Goal: Find contact information: Find contact information

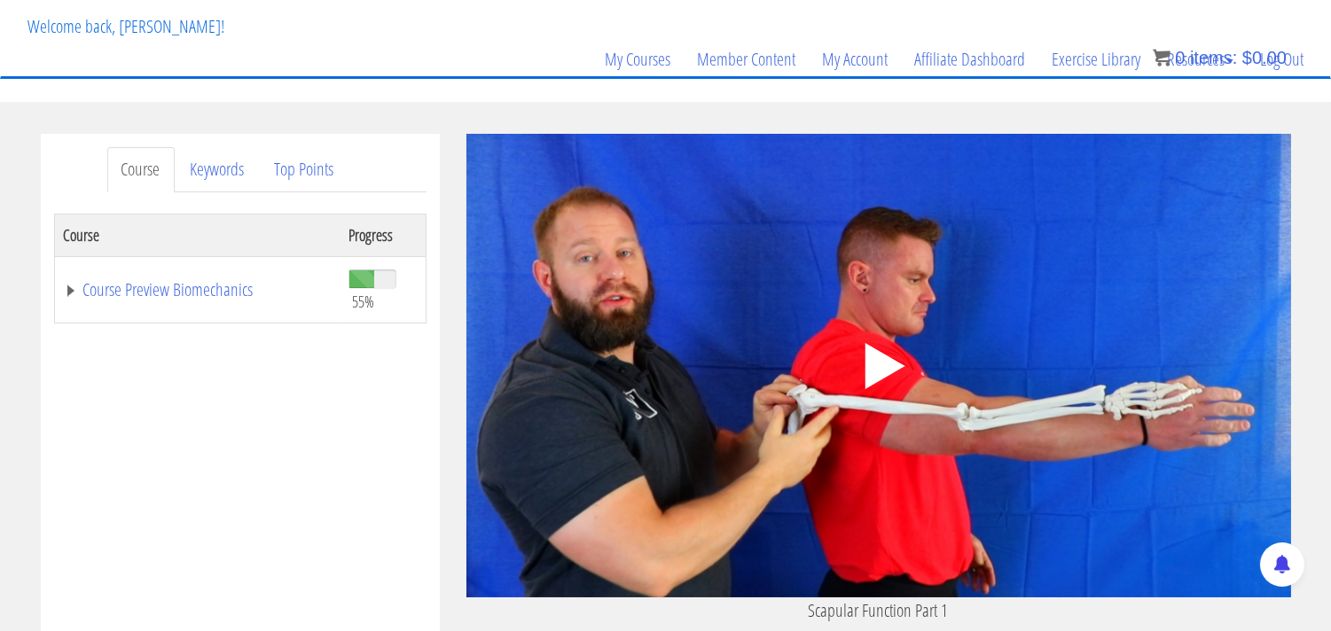
click at [871, 365] on polygon at bounding box center [884, 366] width 40 height 46
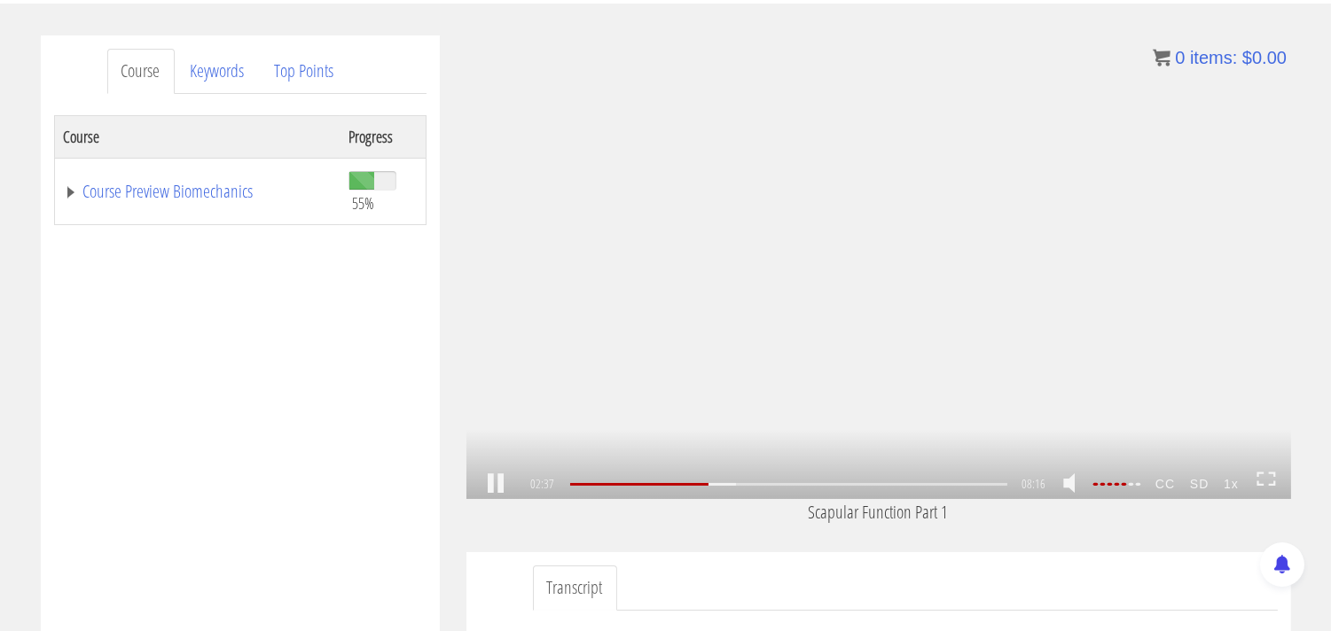
scroll to position [520, 0]
click at [501, 484] on link at bounding box center [496, 484] width 30 height 0
click at [490, 484] on link at bounding box center [496, 484] width 30 height 0
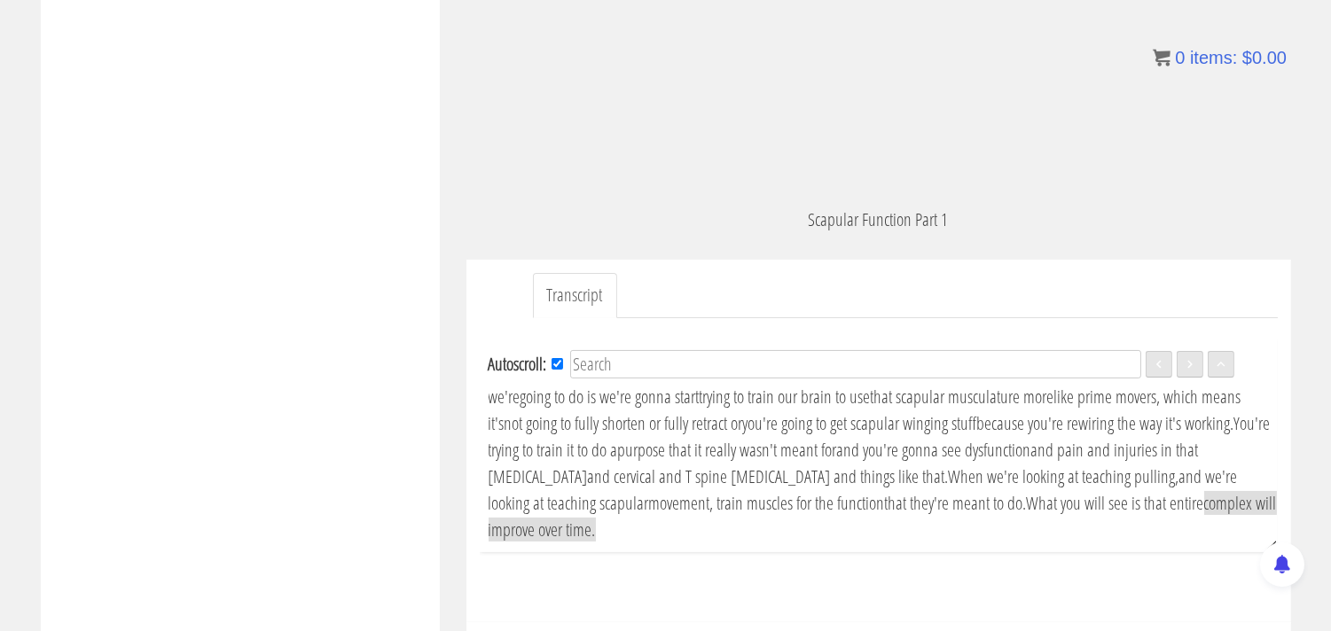
scroll to position [591, 0]
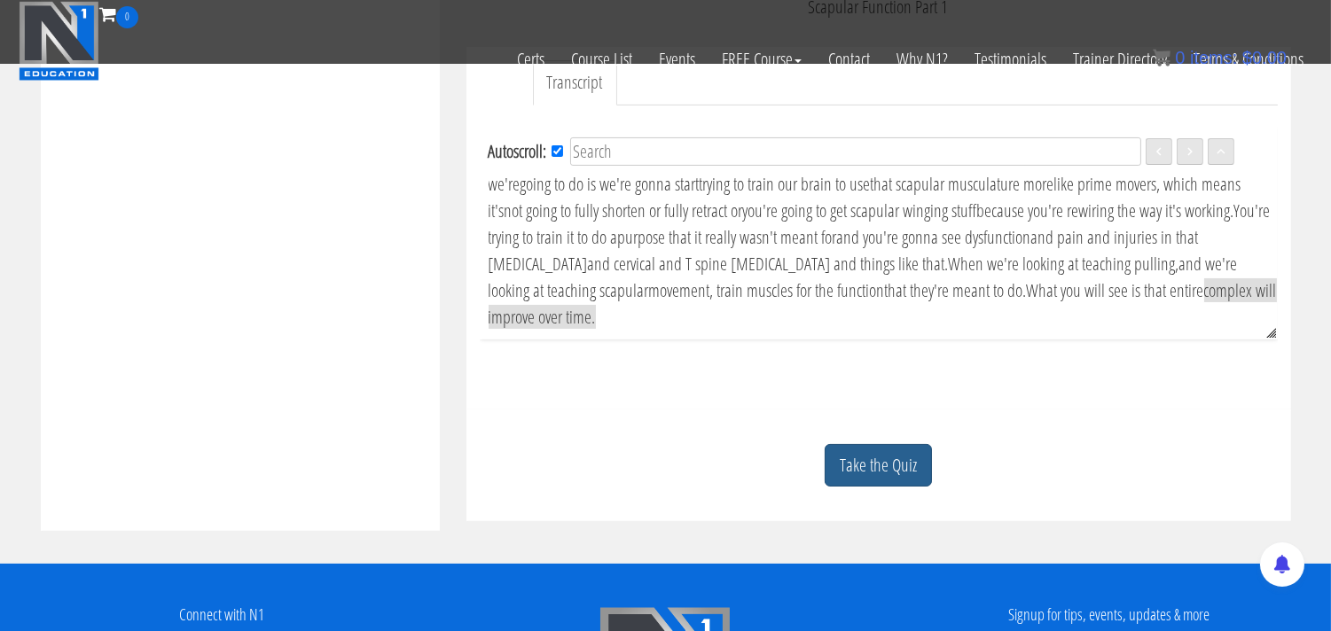
click at [881, 472] on link "Take the Quiz" at bounding box center [878, 465] width 107 height 43
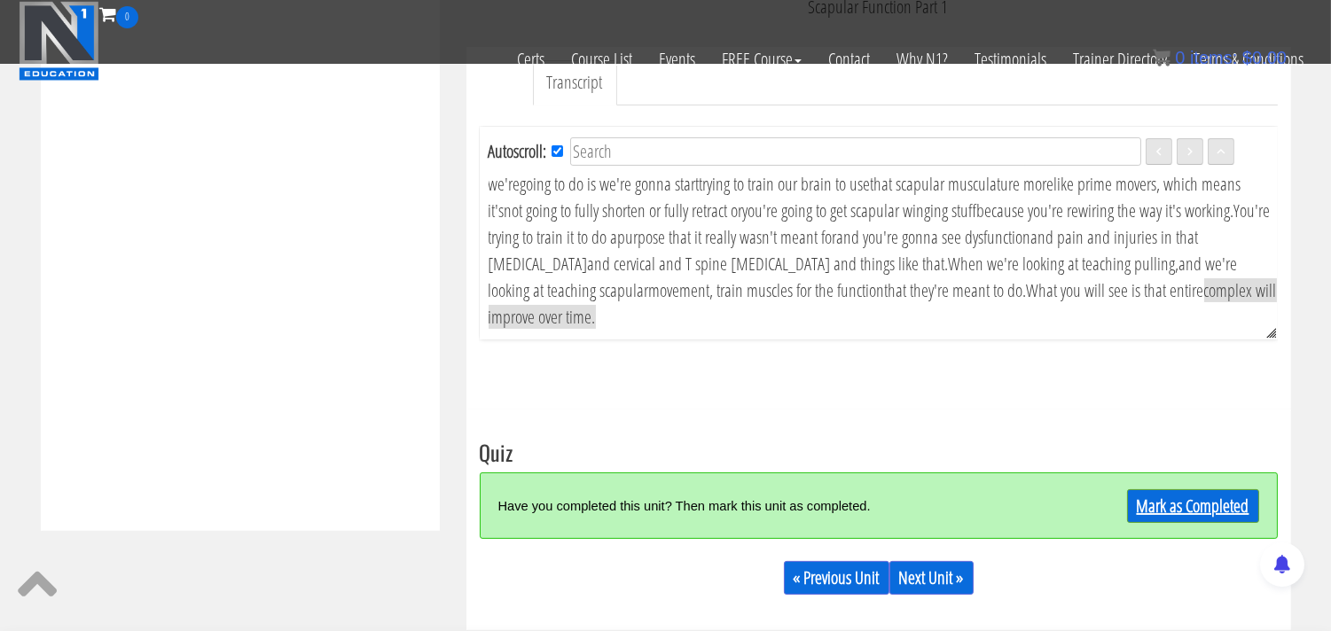
click at [1166, 506] on link "Mark as Completed" at bounding box center [1193, 506] width 132 height 34
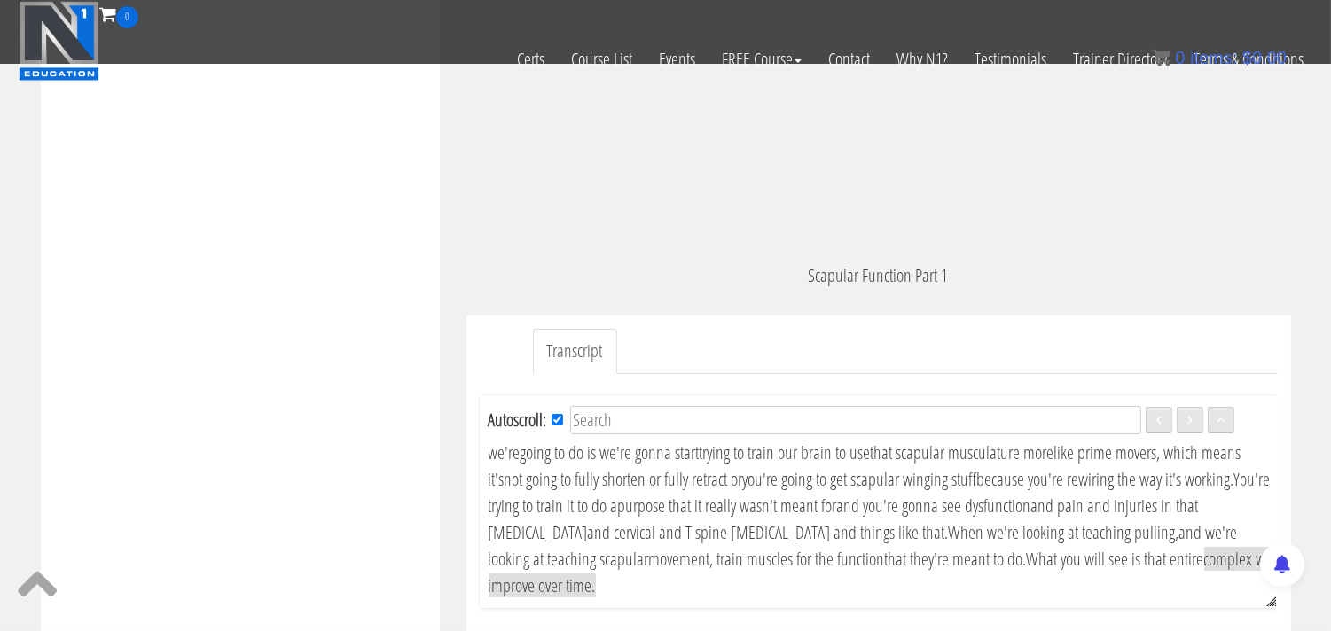
scroll to position [0, 0]
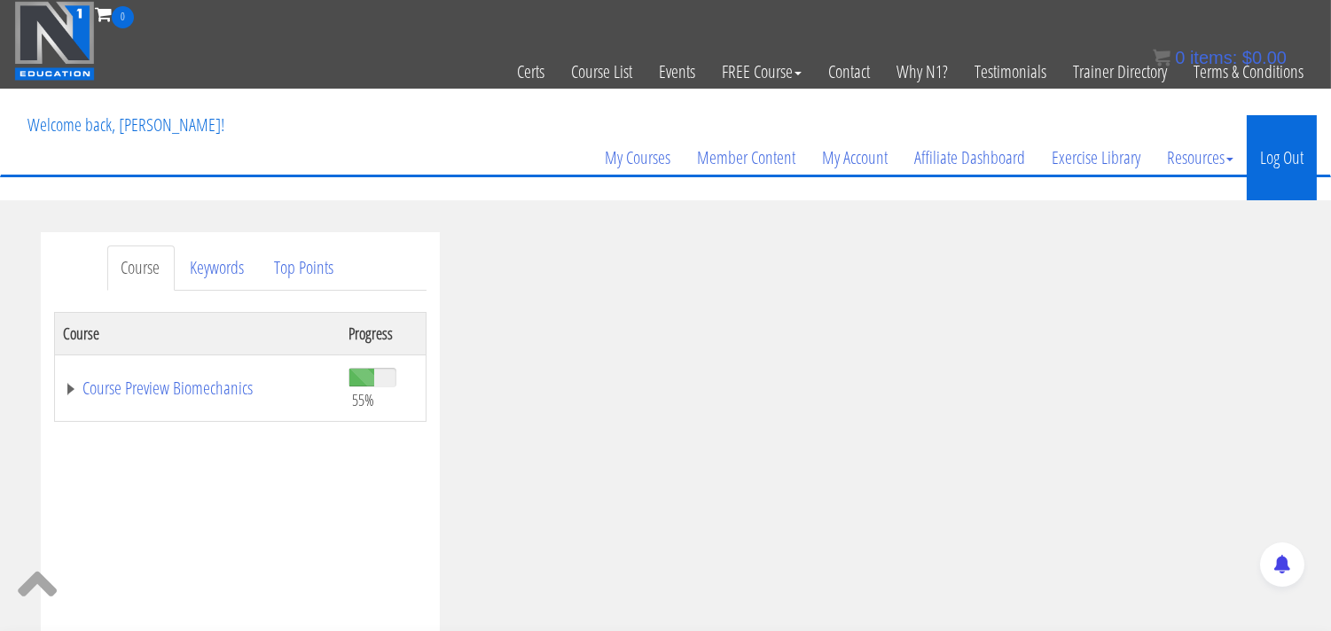
click at [1296, 162] on link "Log Out" at bounding box center [1282, 157] width 70 height 85
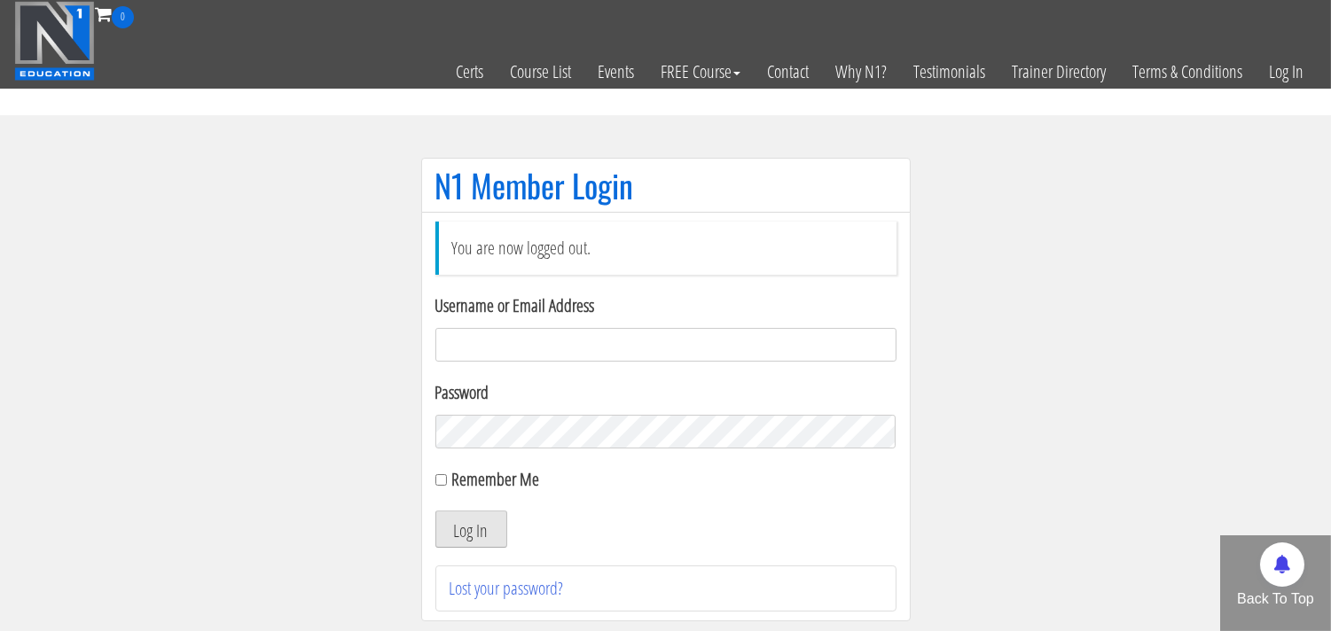
type input "[EMAIL_ADDRESS][DOMAIN_NAME]"
click at [472, 532] on button "Log In" at bounding box center [471, 529] width 72 height 37
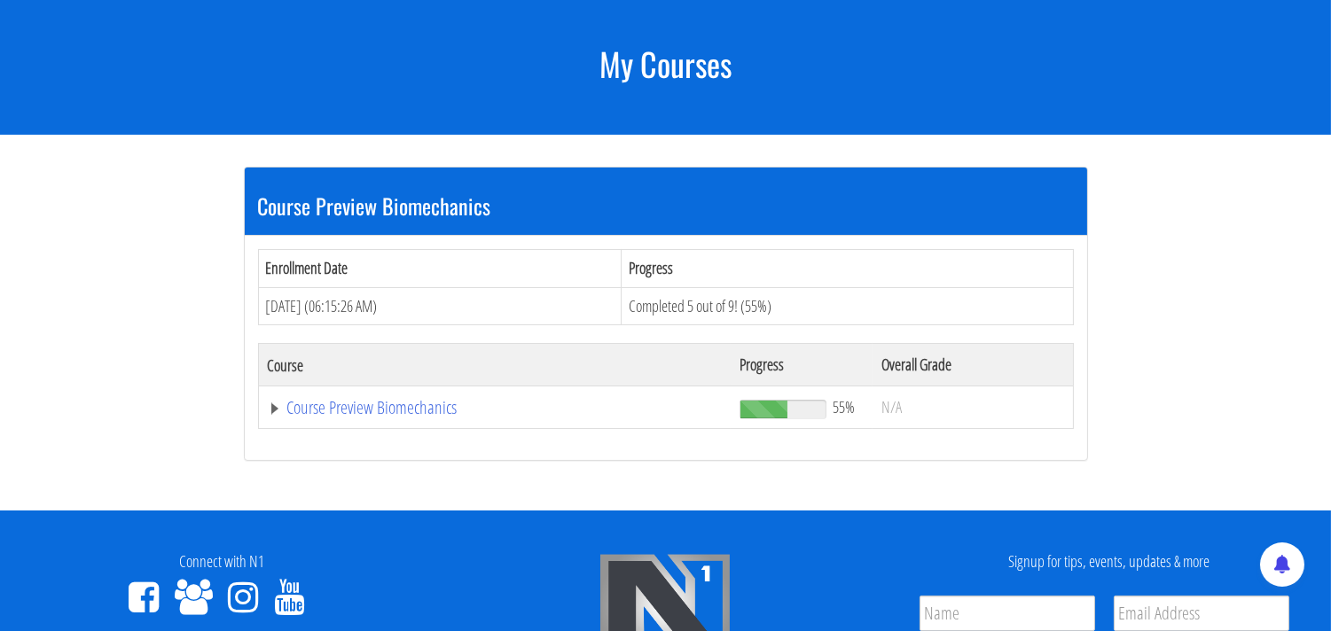
scroll to position [98, 0]
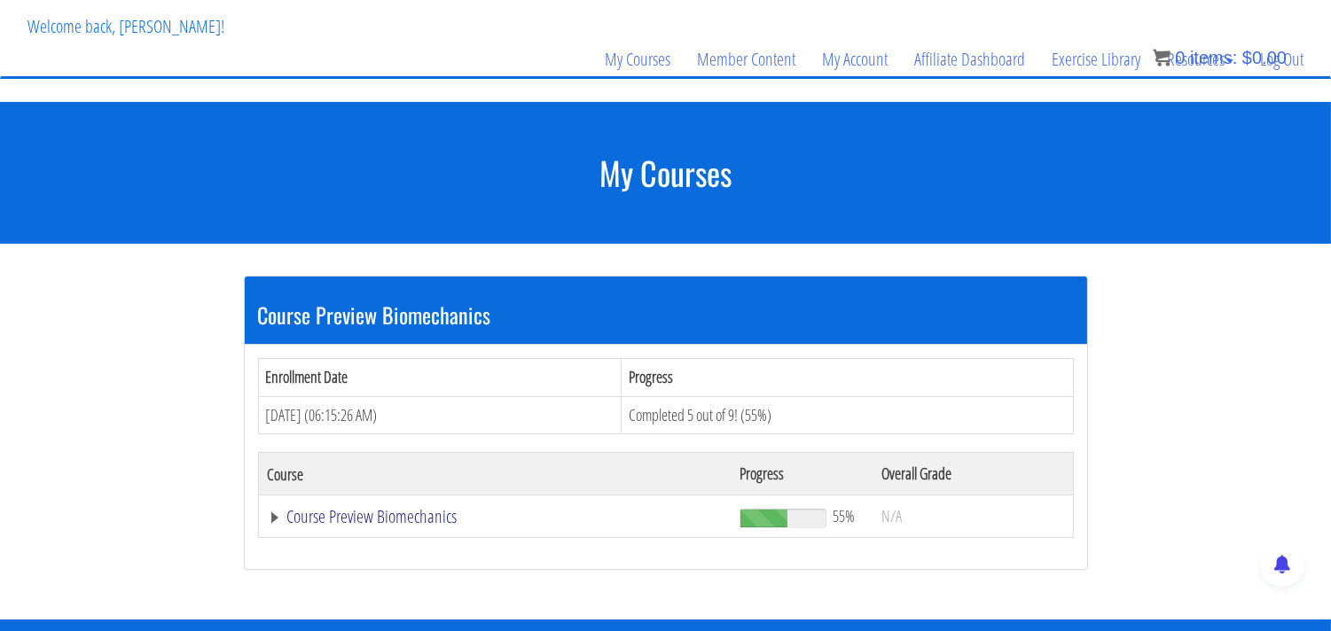
click at [394, 517] on link "Course Preview Biomechanics" at bounding box center [495, 517] width 455 height 18
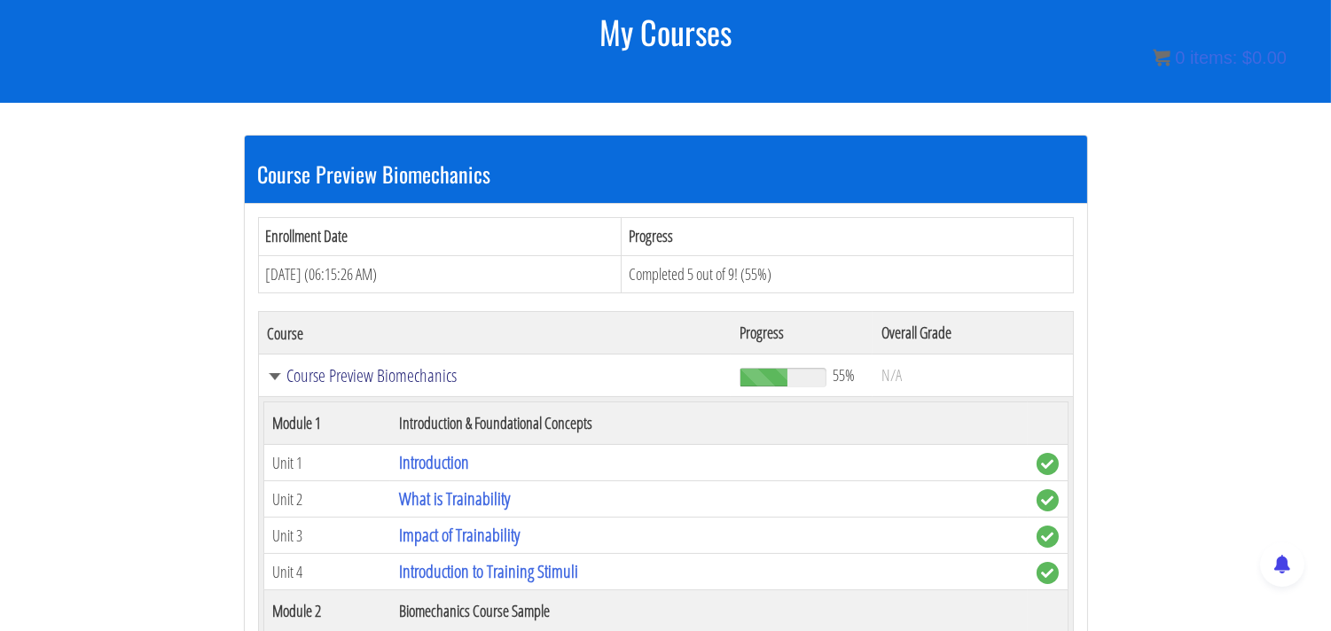
scroll to position [591, 0]
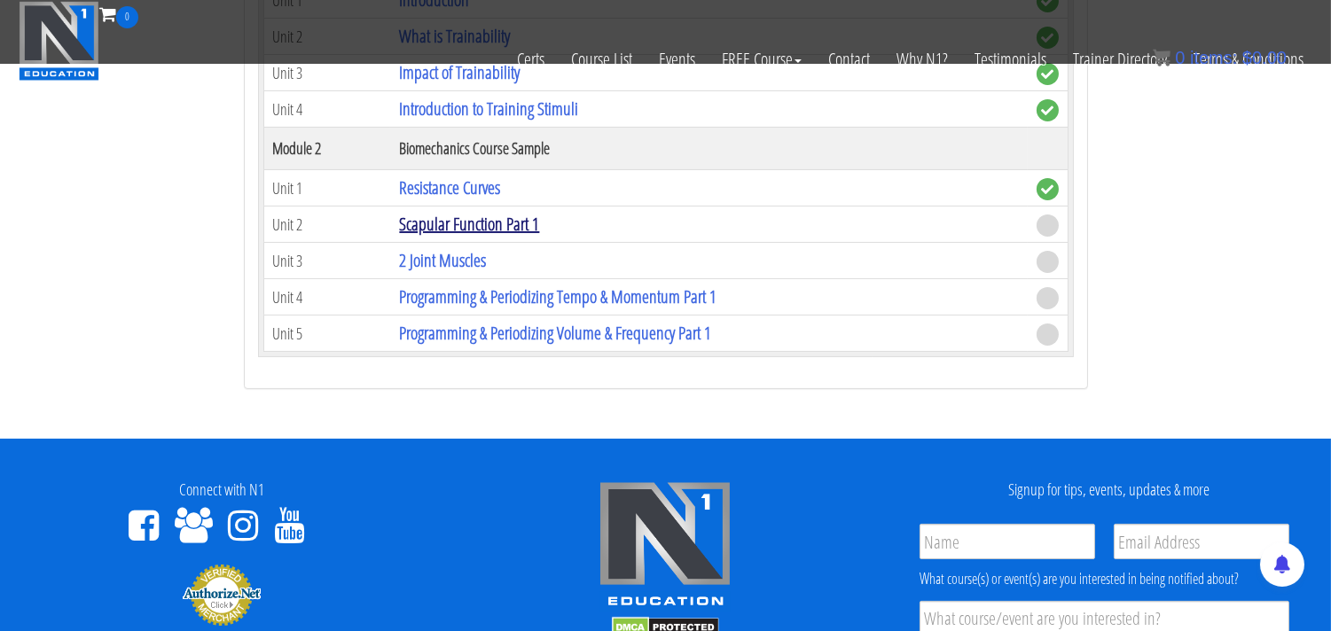
click at [486, 224] on link "Scapular Function Part 1" at bounding box center [469, 224] width 140 height 24
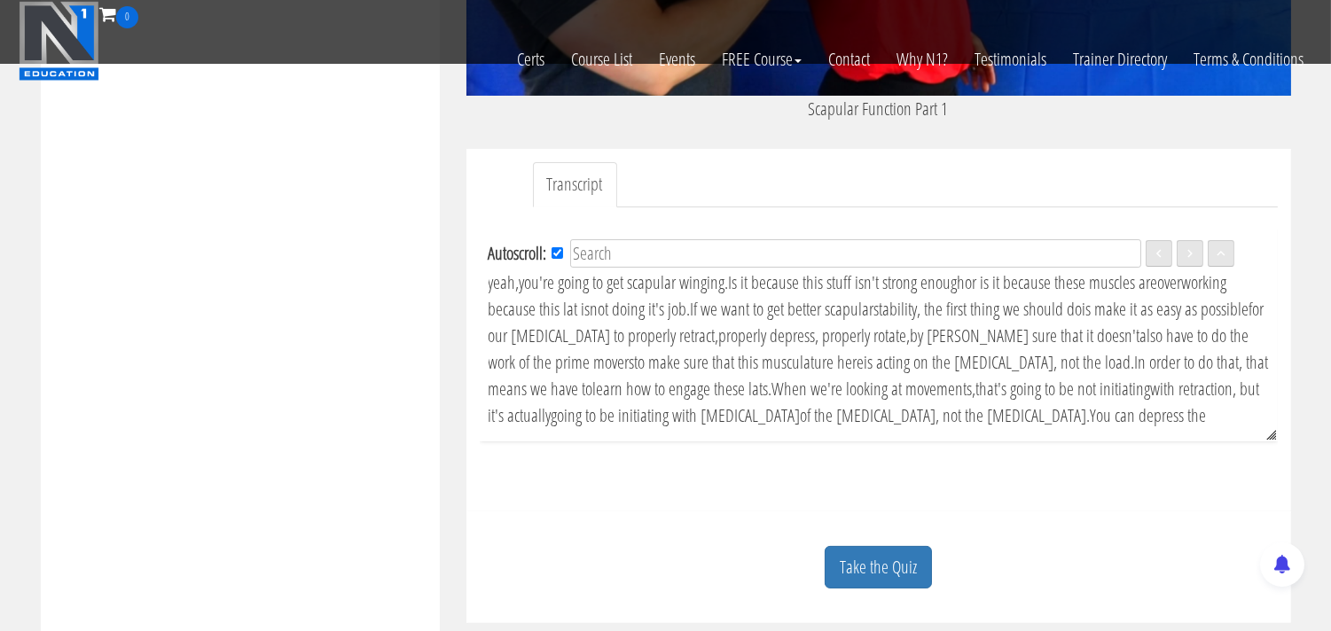
scroll to position [689, 0]
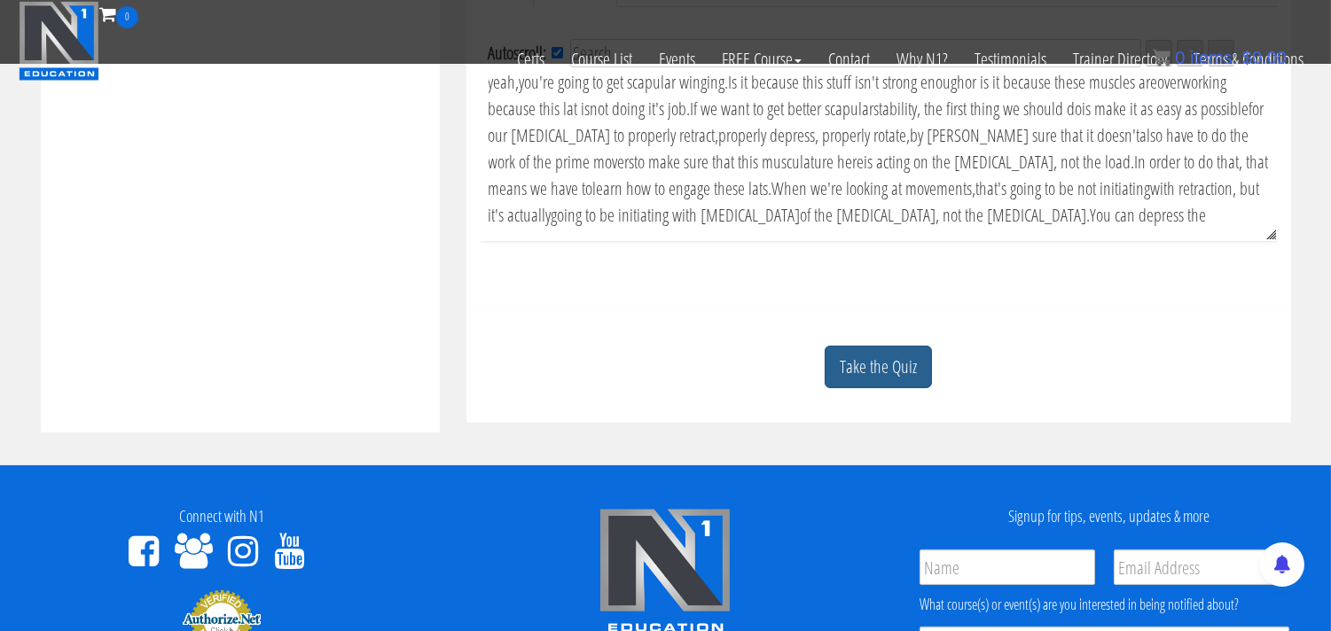
click at [853, 361] on link "Take the Quiz" at bounding box center [878, 367] width 107 height 43
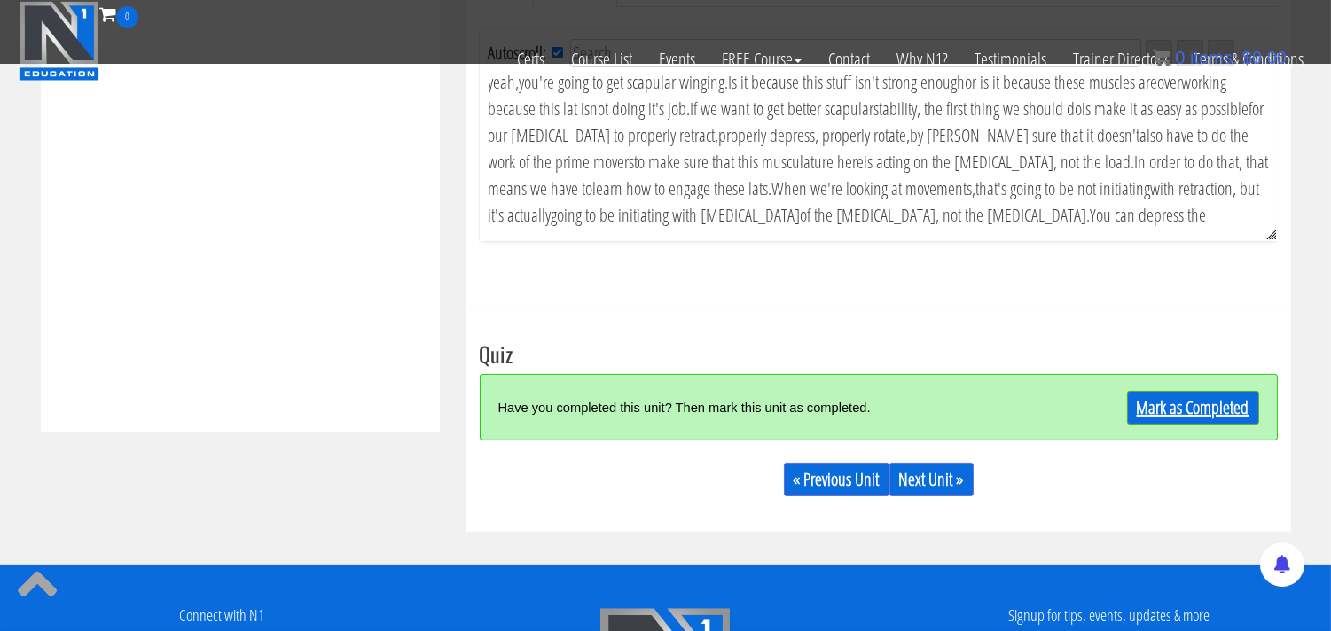
click at [1185, 409] on link "Mark as Completed" at bounding box center [1193, 408] width 132 height 34
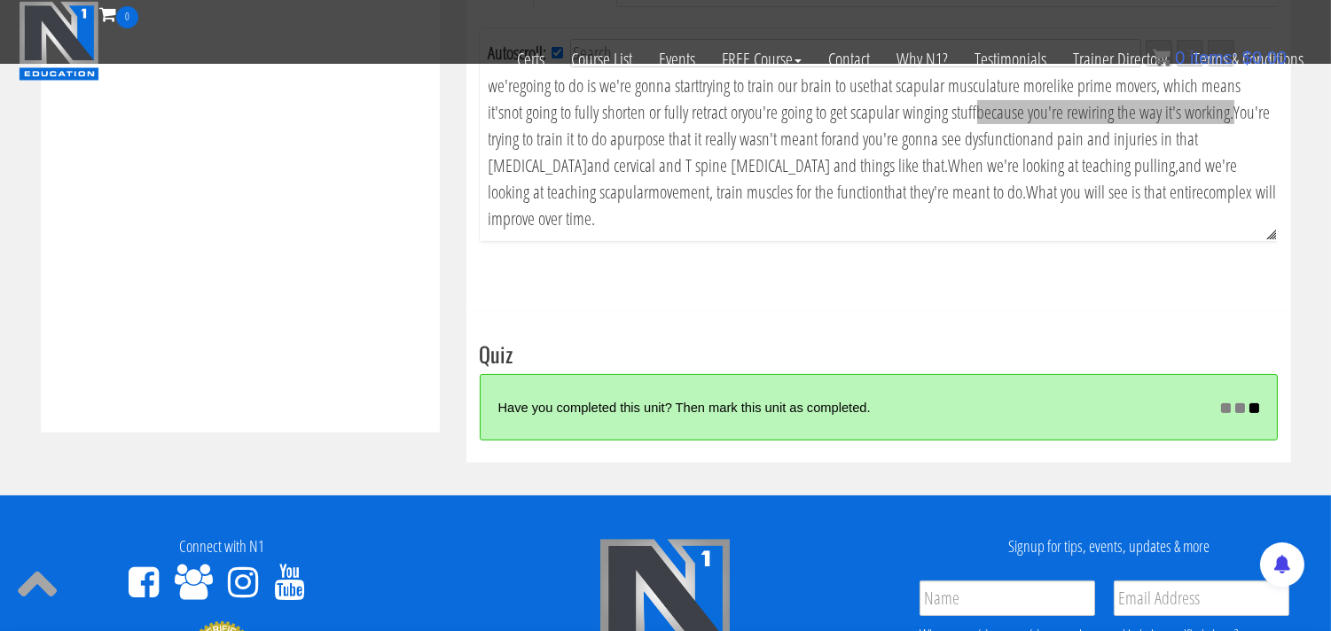
scroll to position [1606, 0]
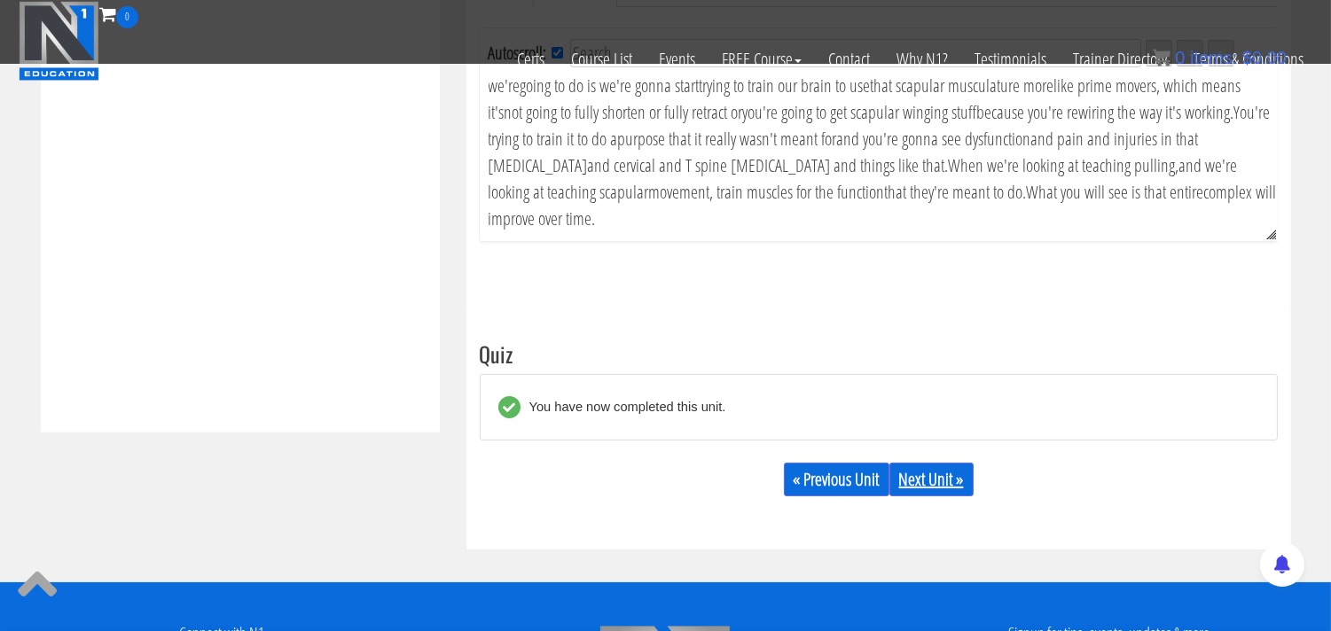
click at [937, 488] on link "Next Unit »" at bounding box center [931, 480] width 84 height 34
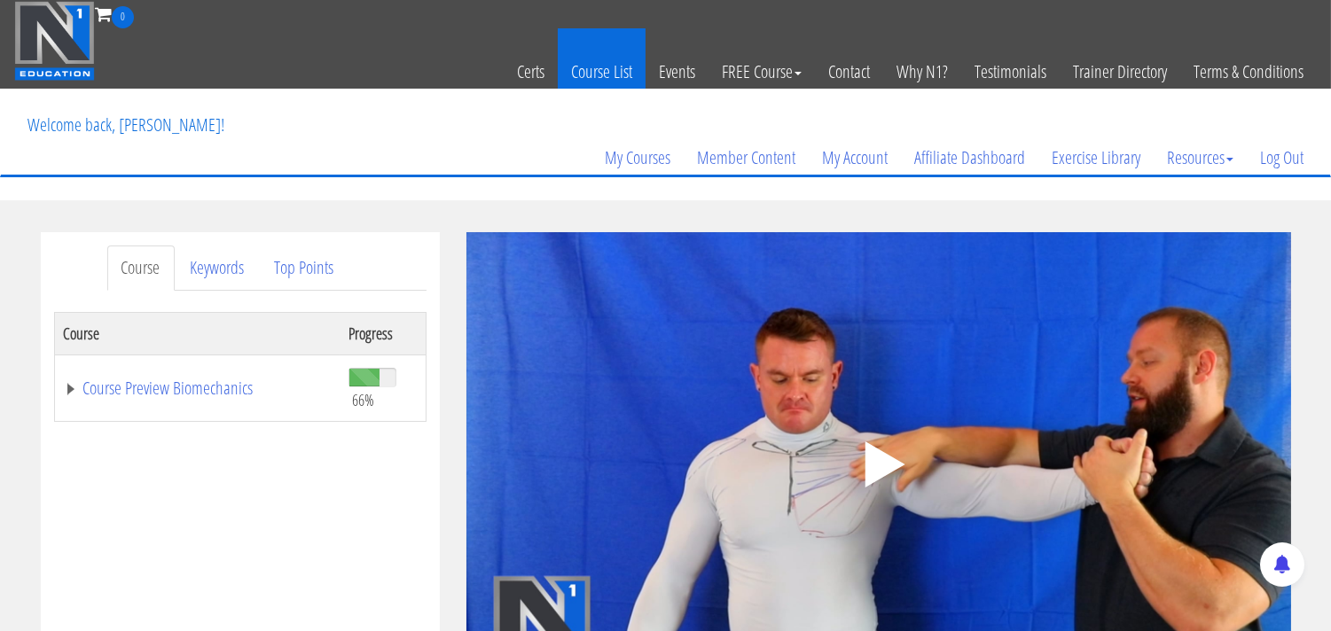
click at [589, 74] on link "Course List" at bounding box center [602, 71] width 88 height 87
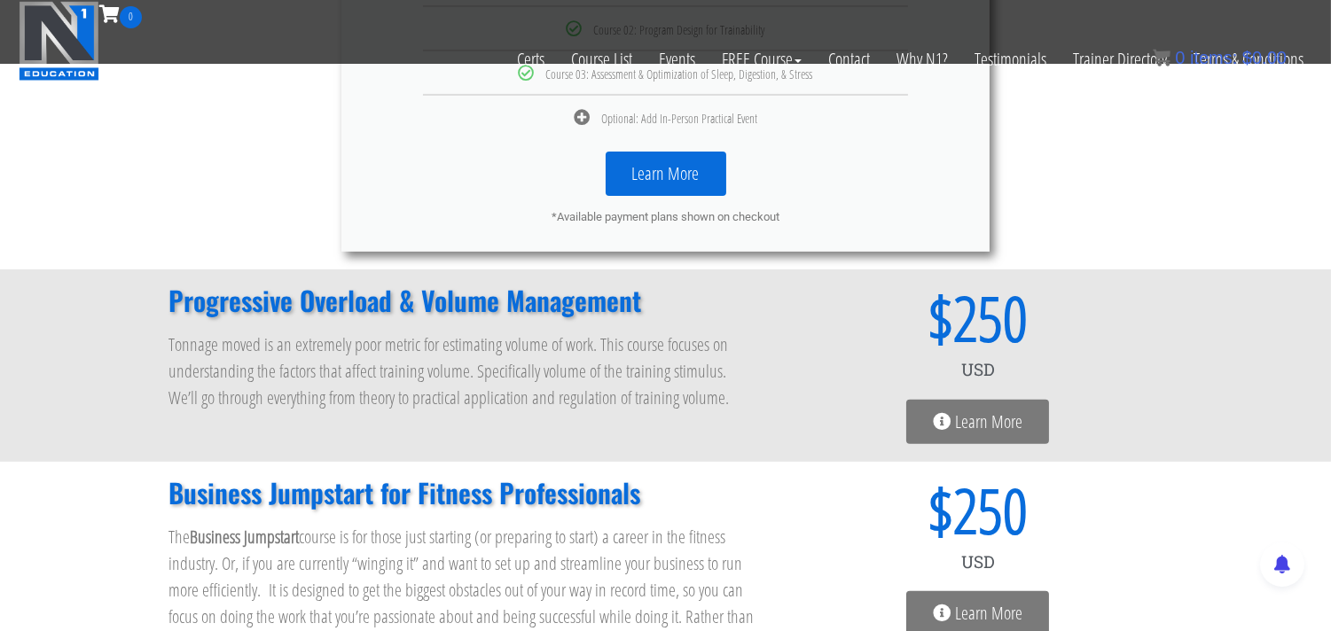
scroll to position [1280, 0]
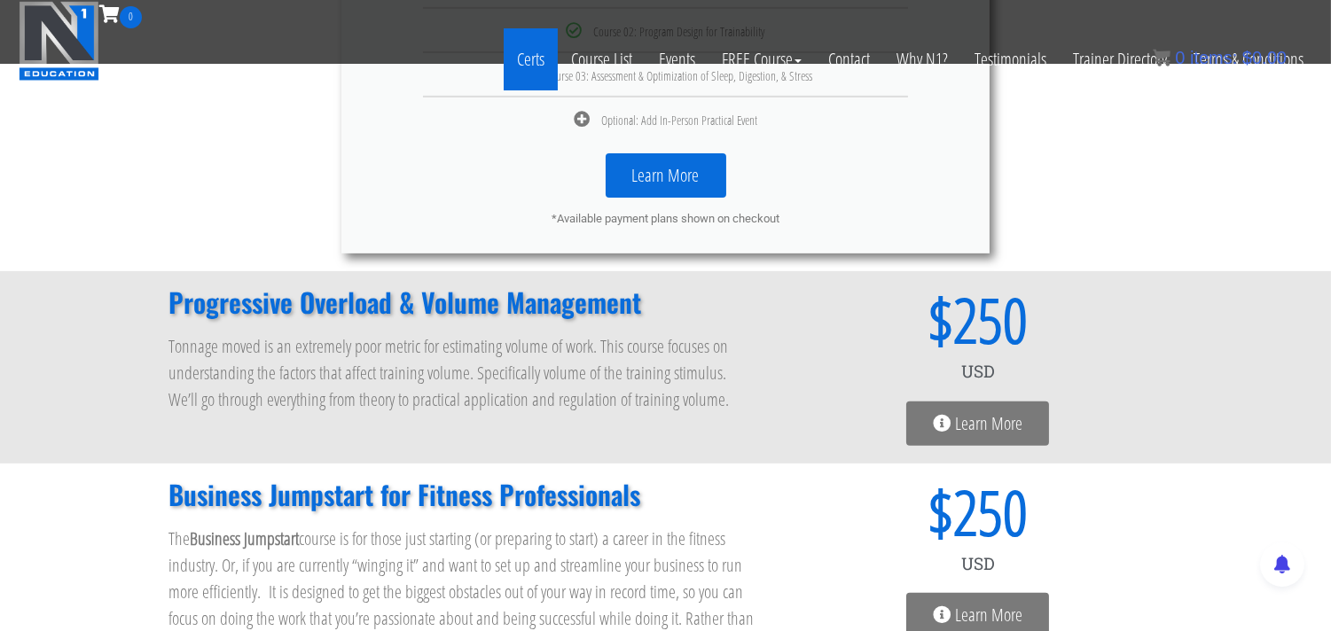
click at [526, 59] on link "Certs" at bounding box center [531, 59] width 54 height 62
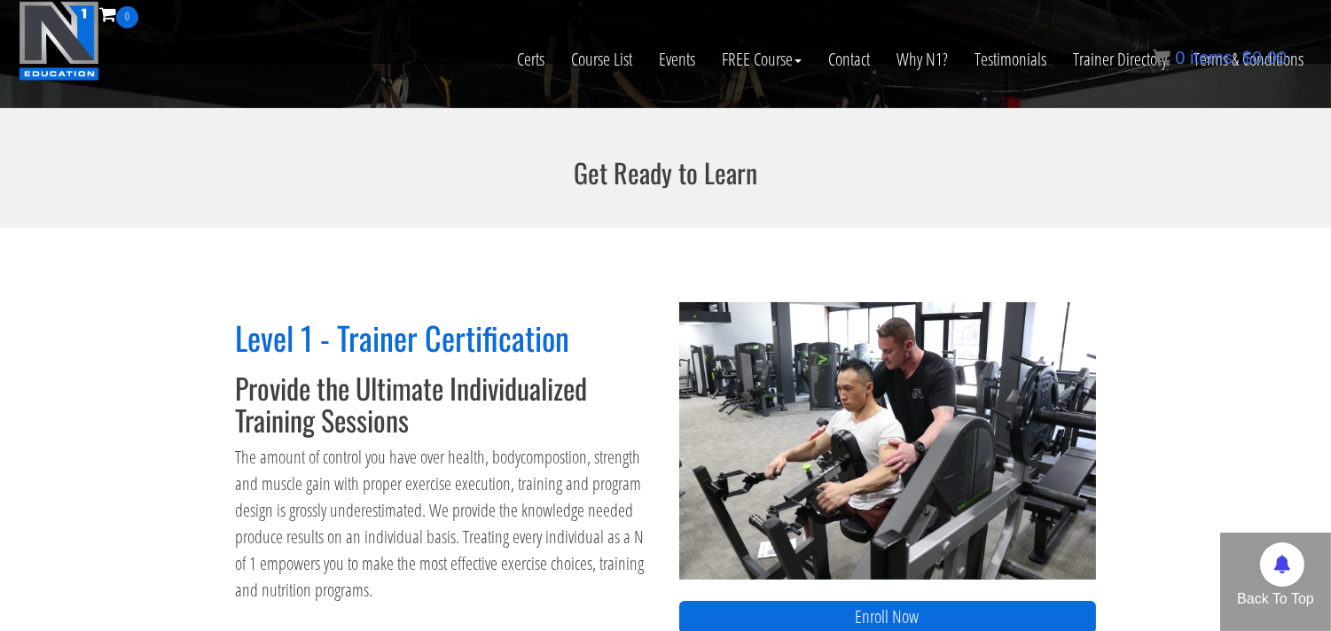
scroll to position [887, 0]
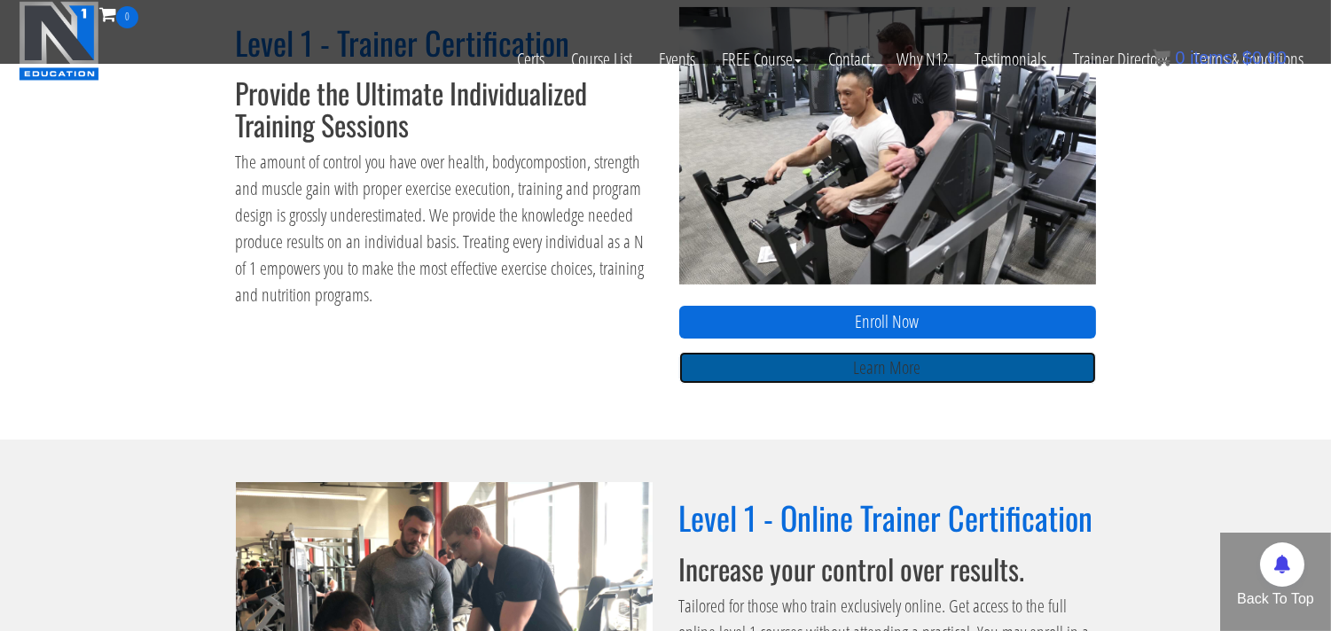
click at [830, 373] on link "Learn More" at bounding box center [887, 368] width 417 height 33
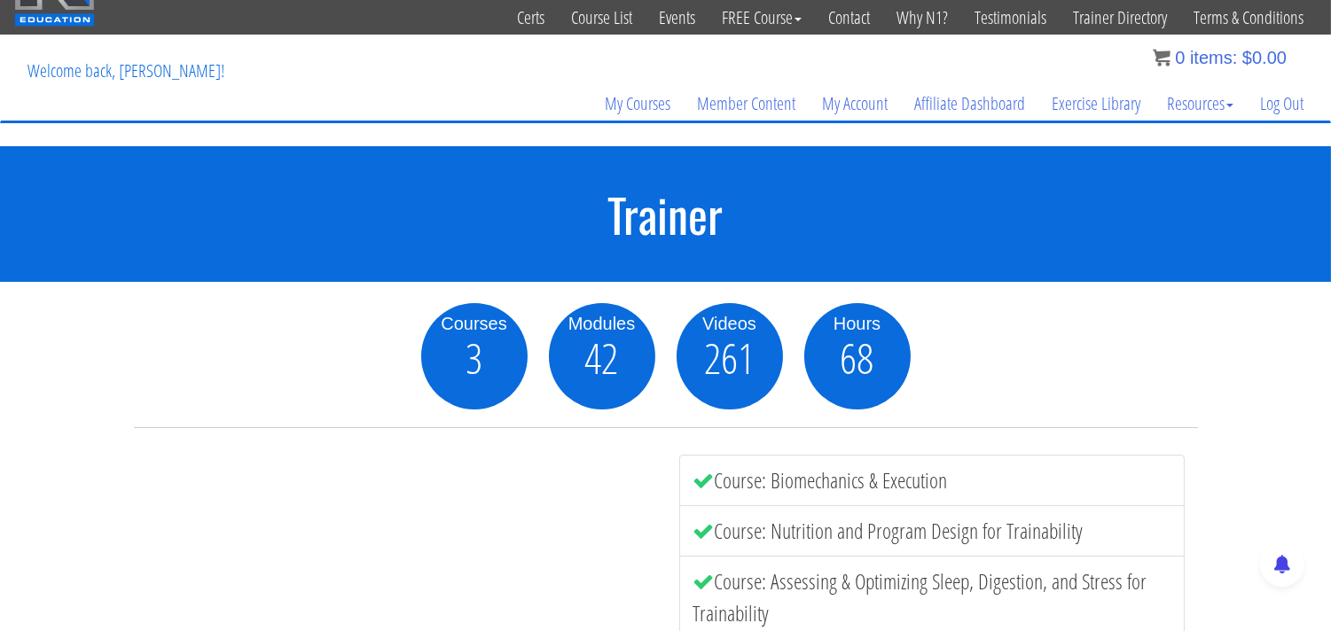
scroll to position [2, 0]
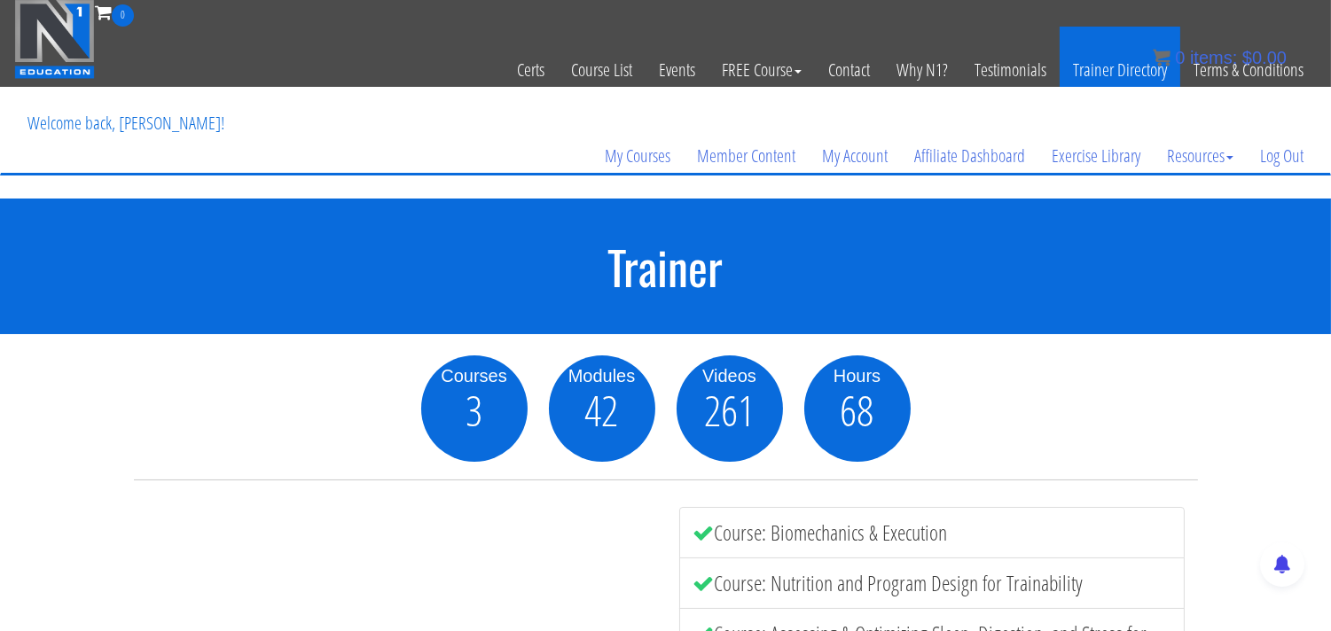
click at [1115, 74] on link "Trainer Directory" at bounding box center [1120, 70] width 121 height 87
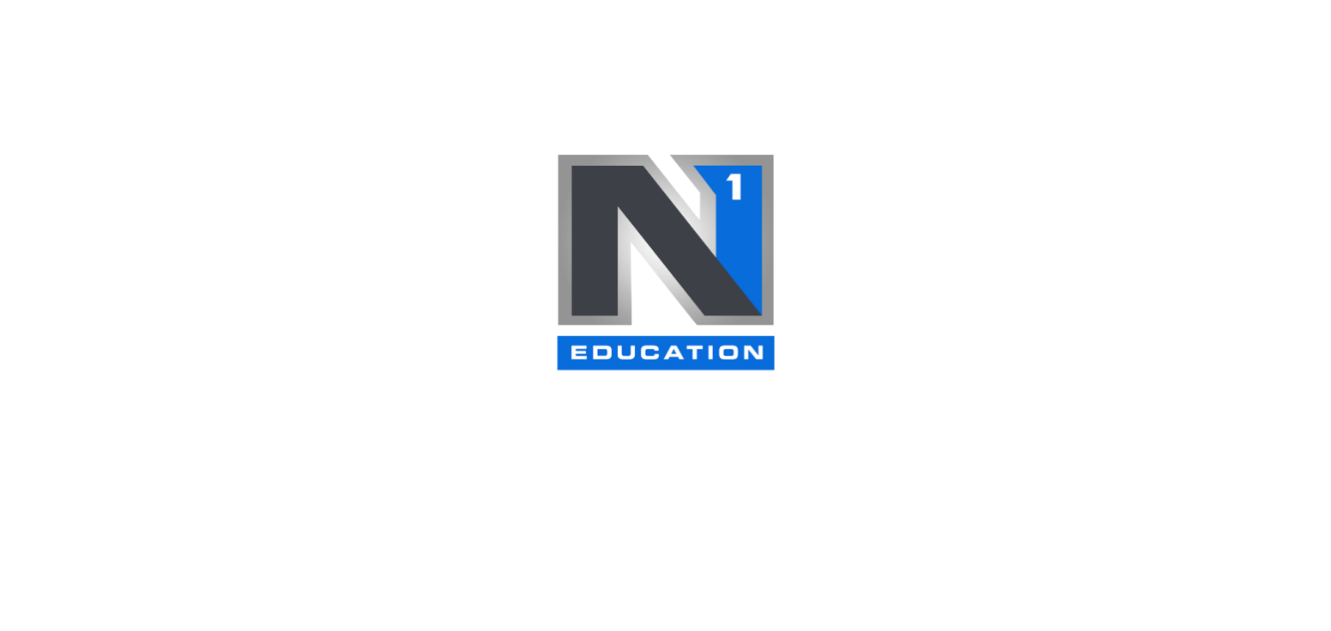
select select
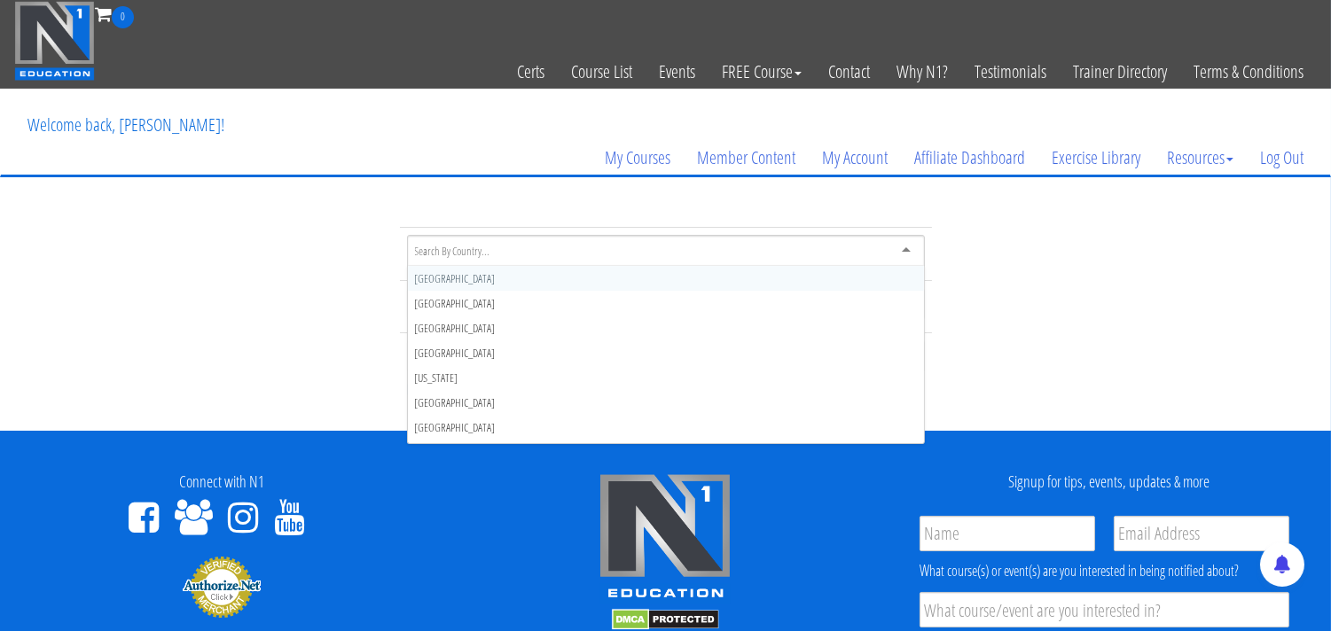
click at [473, 246] on input "select-one" at bounding box center [454, 251] width 78 height 16
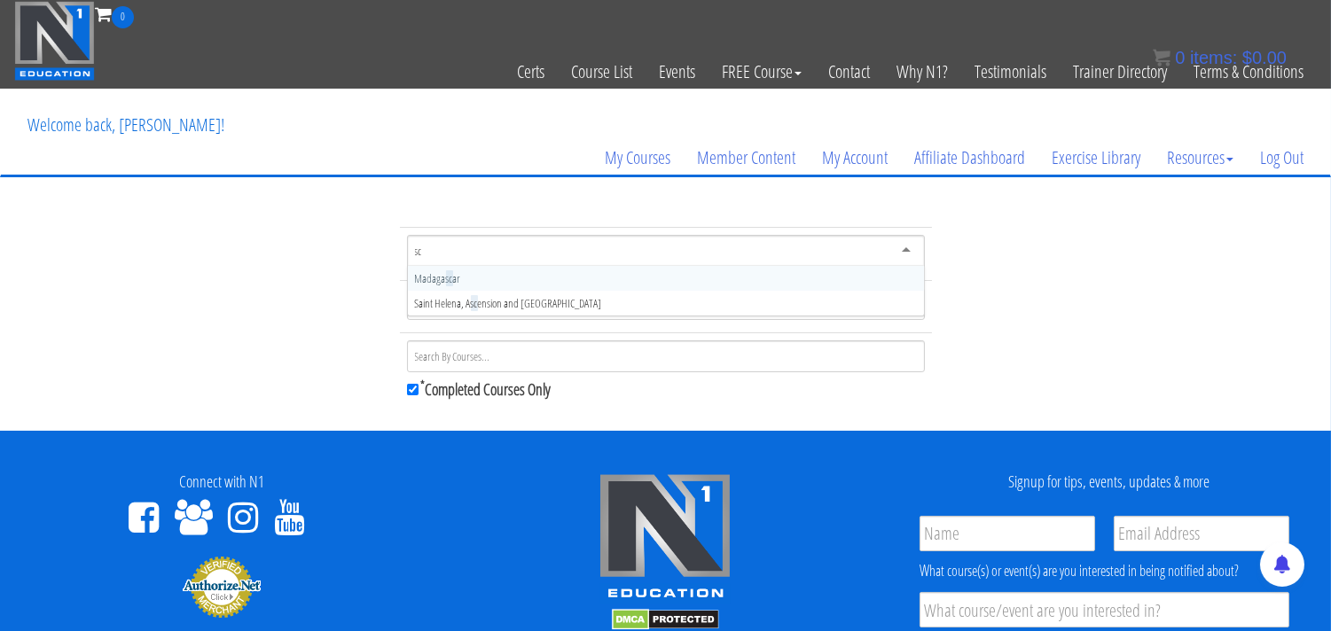
type input "s"
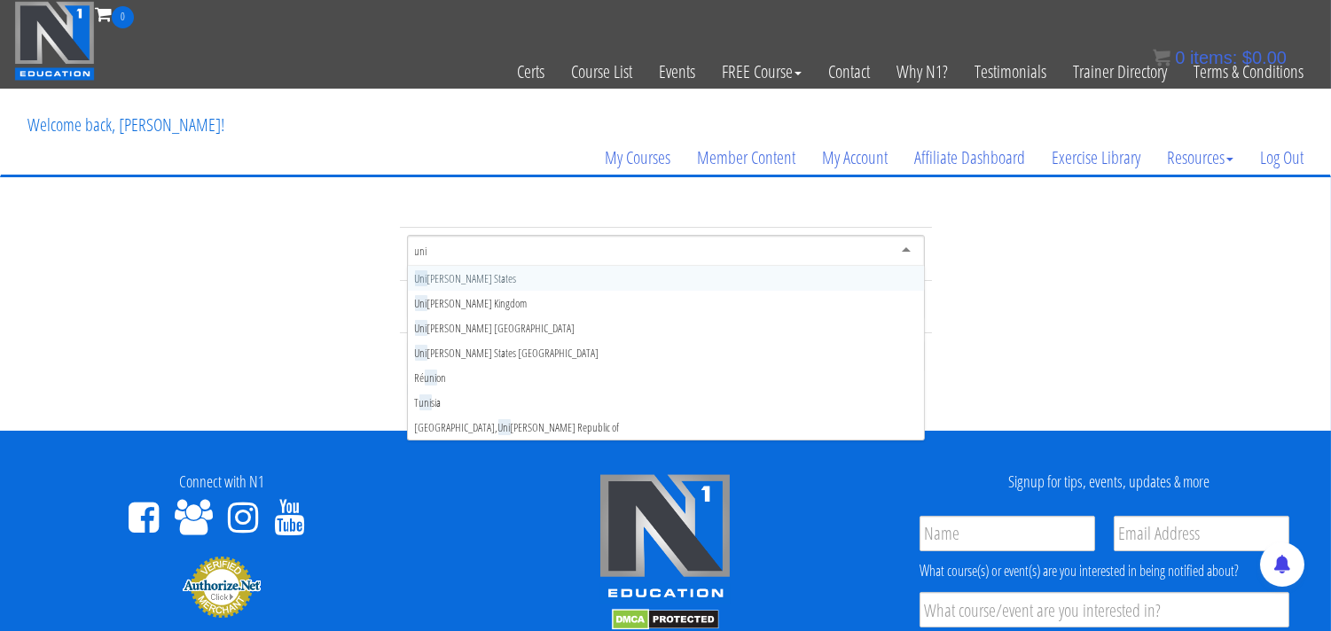
type input "unit"
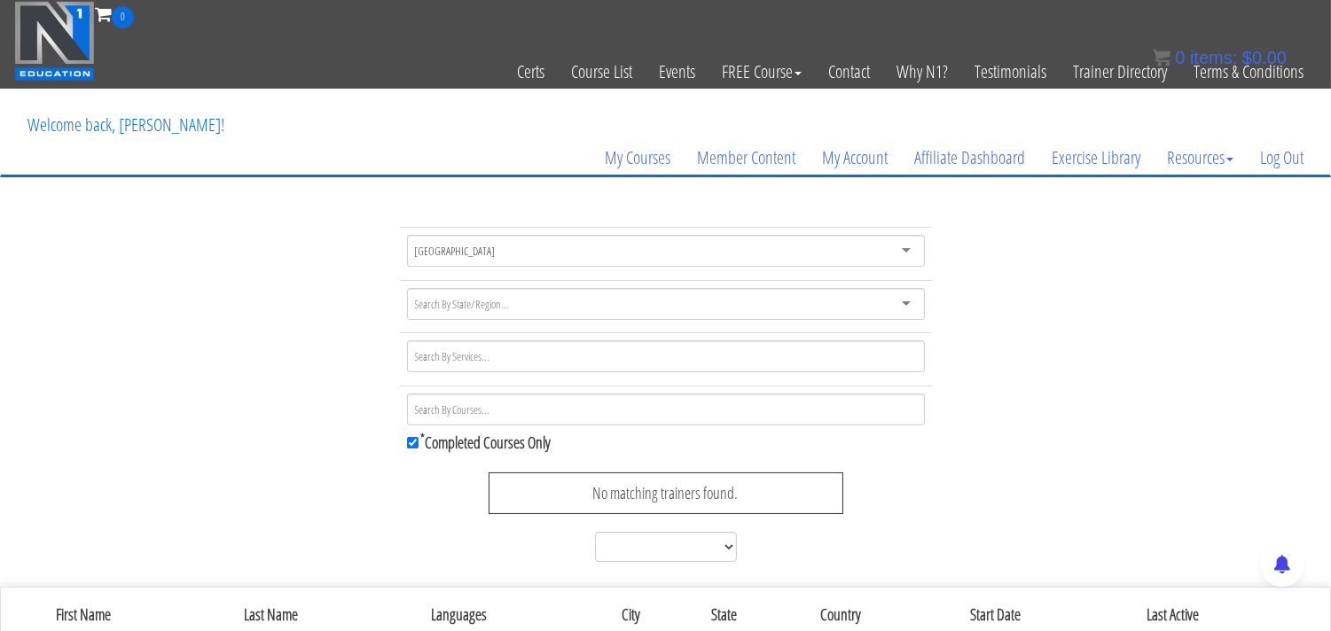
click at [511, 250] on div "[GEOGRAPHIC_DATA]" at bounding box center [666, 251] width 518 height 32
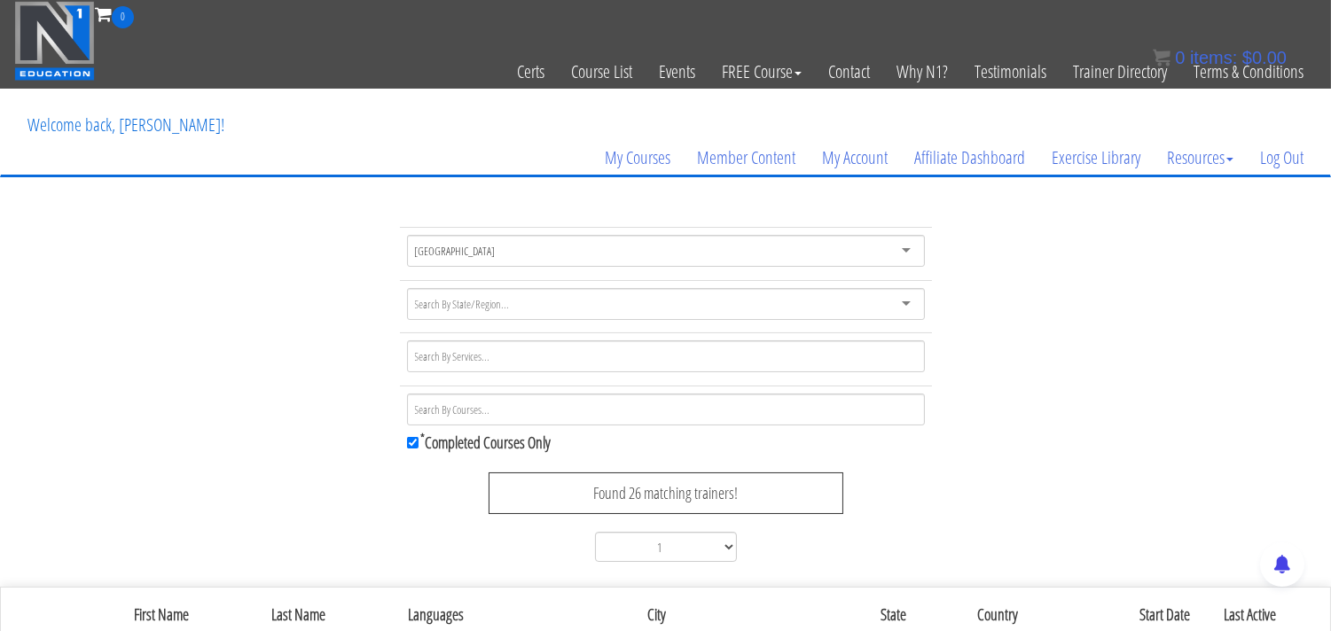
click at [518, 308] on div at bounding box center [666, 304] width 518 height 32
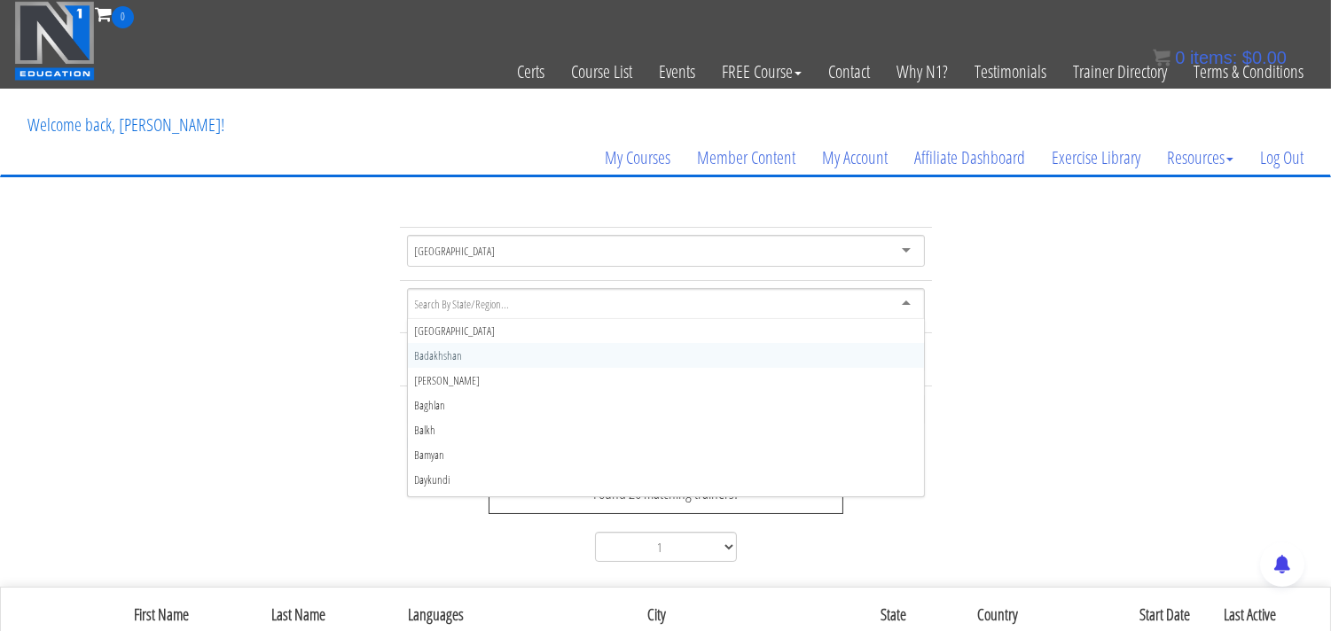
scroll to position [0, 0]
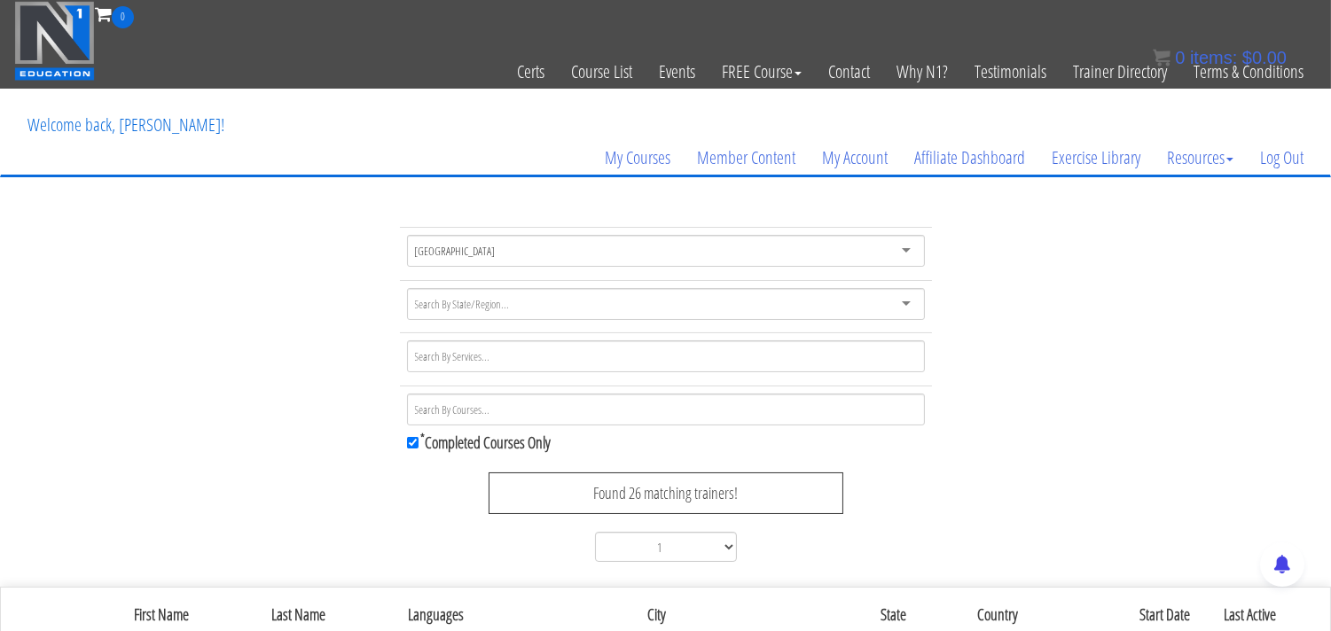
click at [269, 364] on div "[GEOGRAPHIC_DATA] [GEOGRAPHIC_DATA] [GEOGRAPHIC_DATA] [GEOGRAPHIC_DATA] [GEOGRA…" at bounding box center [665, 398] width 1331 height 342
click at [645, 494] on div "Found 26 matching trainers!" at bounding box center [666, 494] width 355 height 43
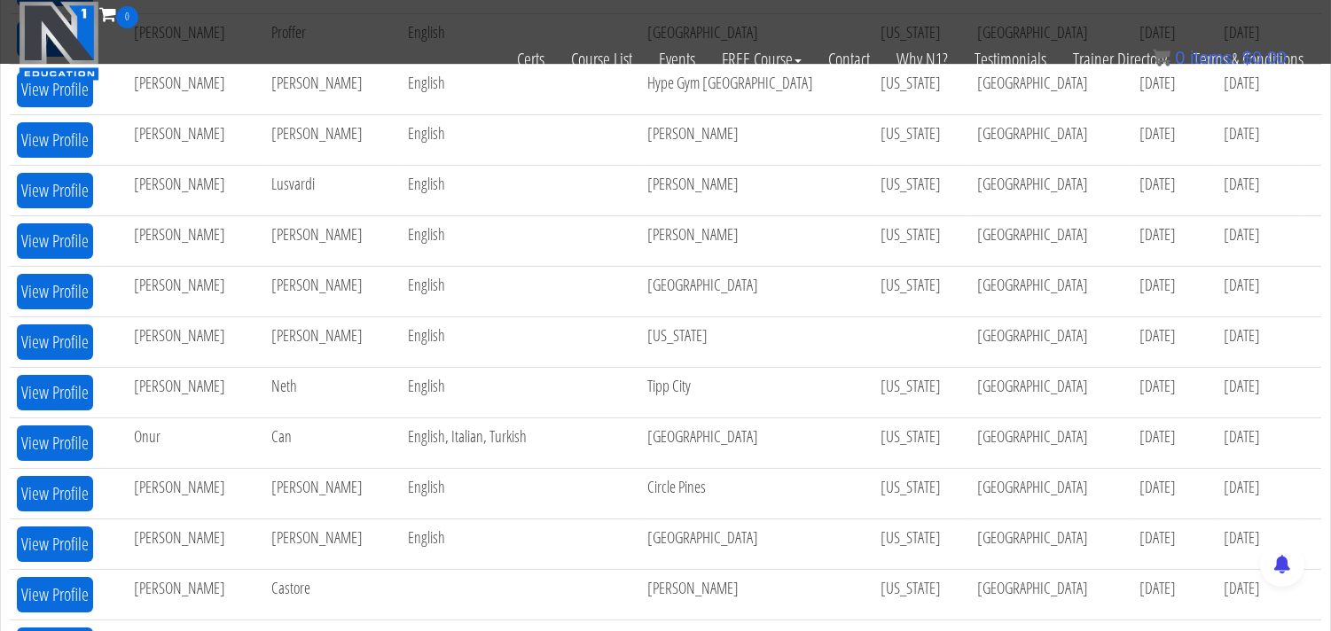
scroll to position [689, 0]
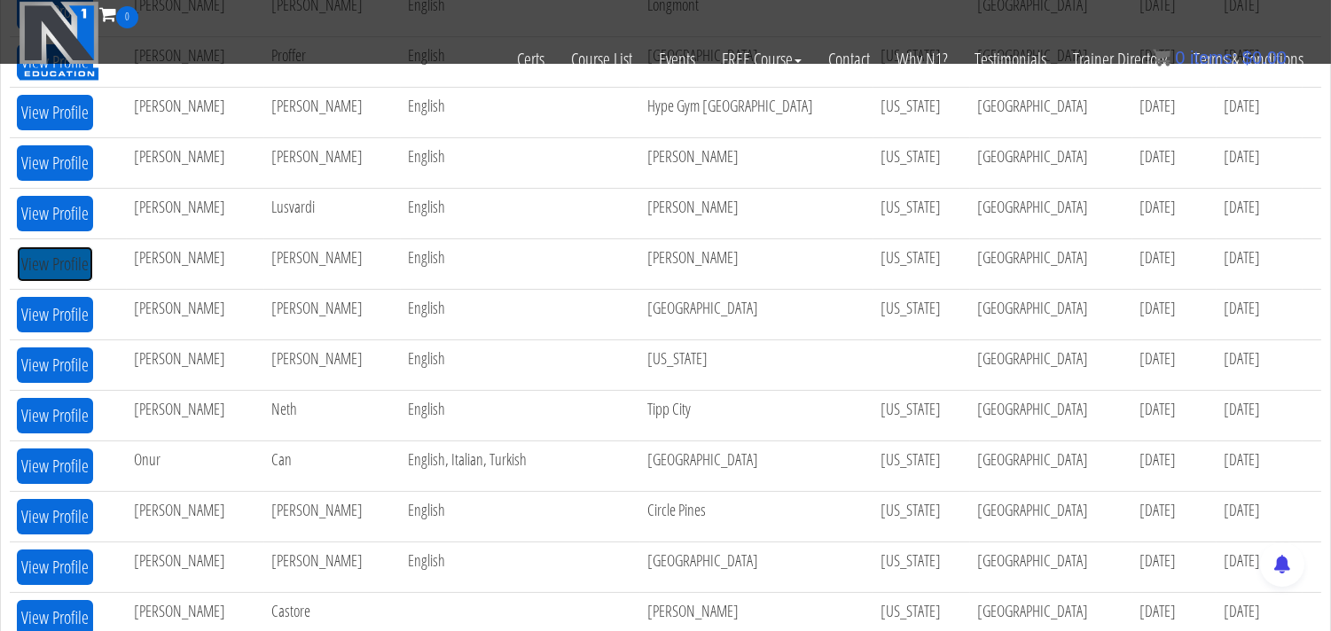
click at [59, 271] on button "View Profile" at bounding box center [55, 263] width 76 height 35
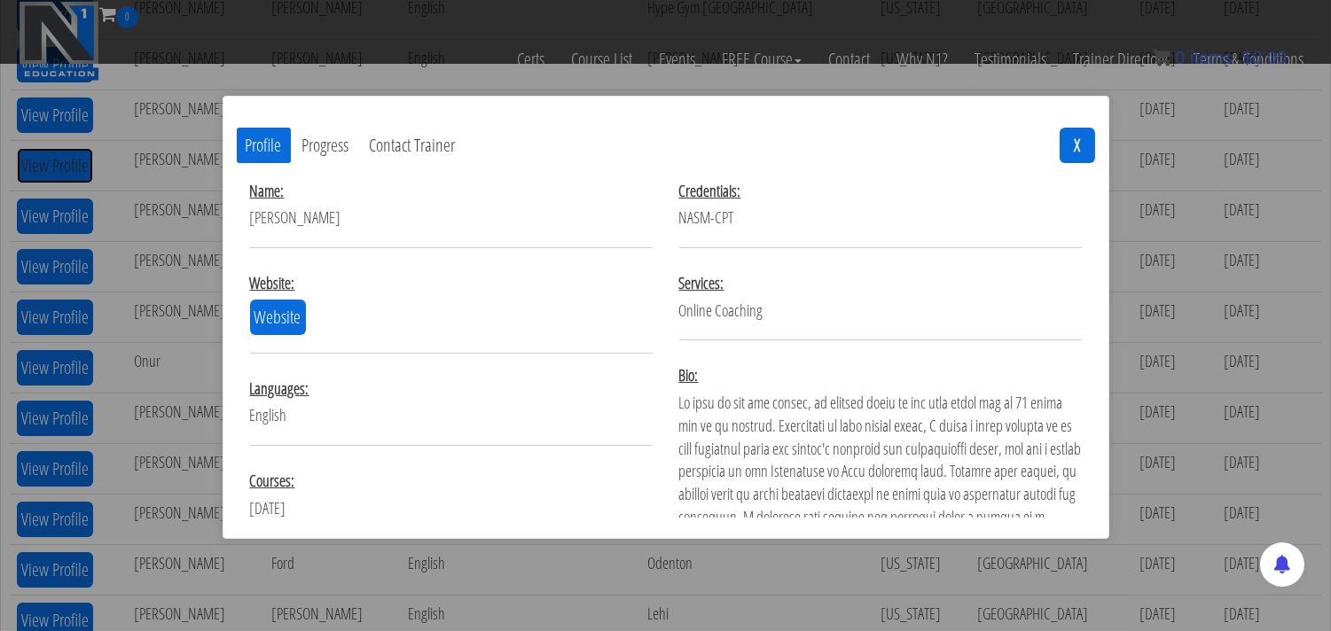
scroll to position [0, 0]
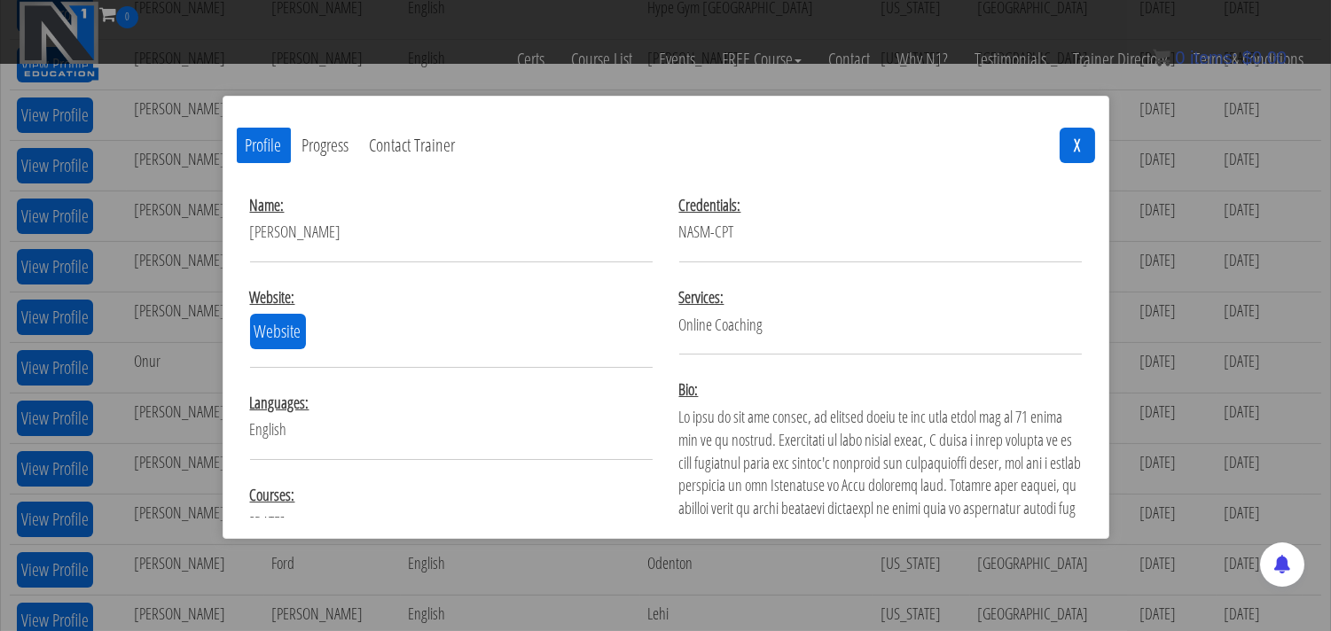
click at [320, 149] on button "Progress" at bounding box center [325, 145] width 65 height 35
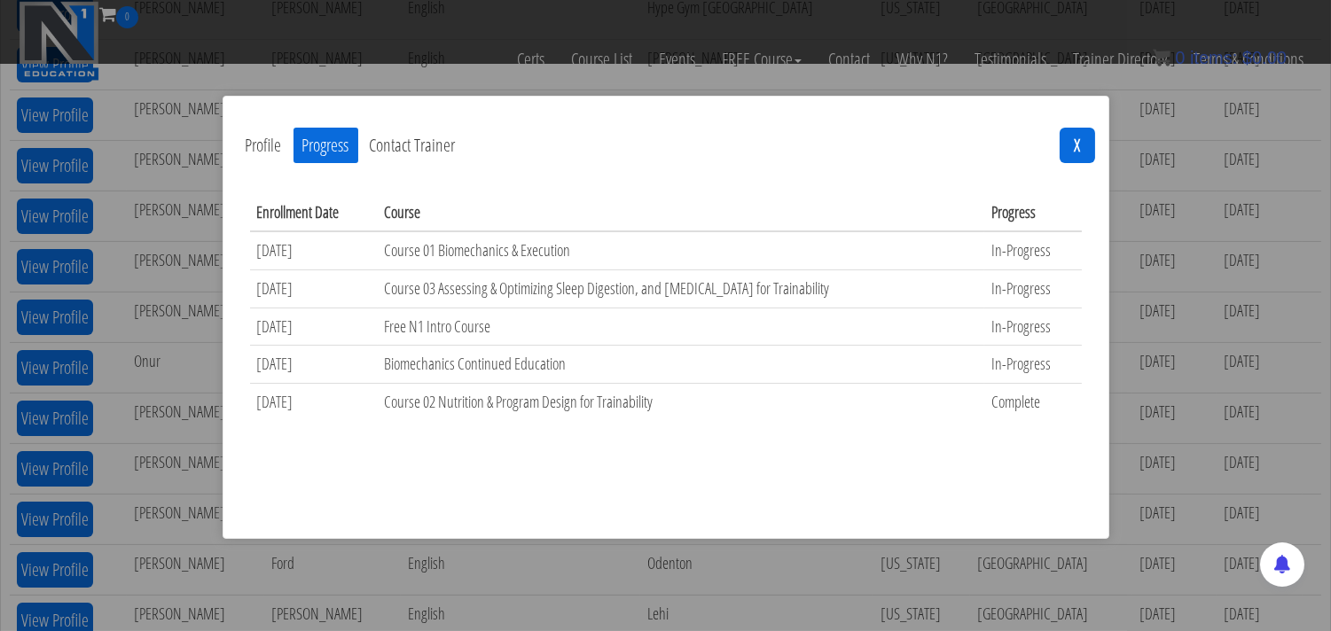
click at [421, 151] on button "Contact Trainer" at bounding box center [413, 145] width 104 height 35
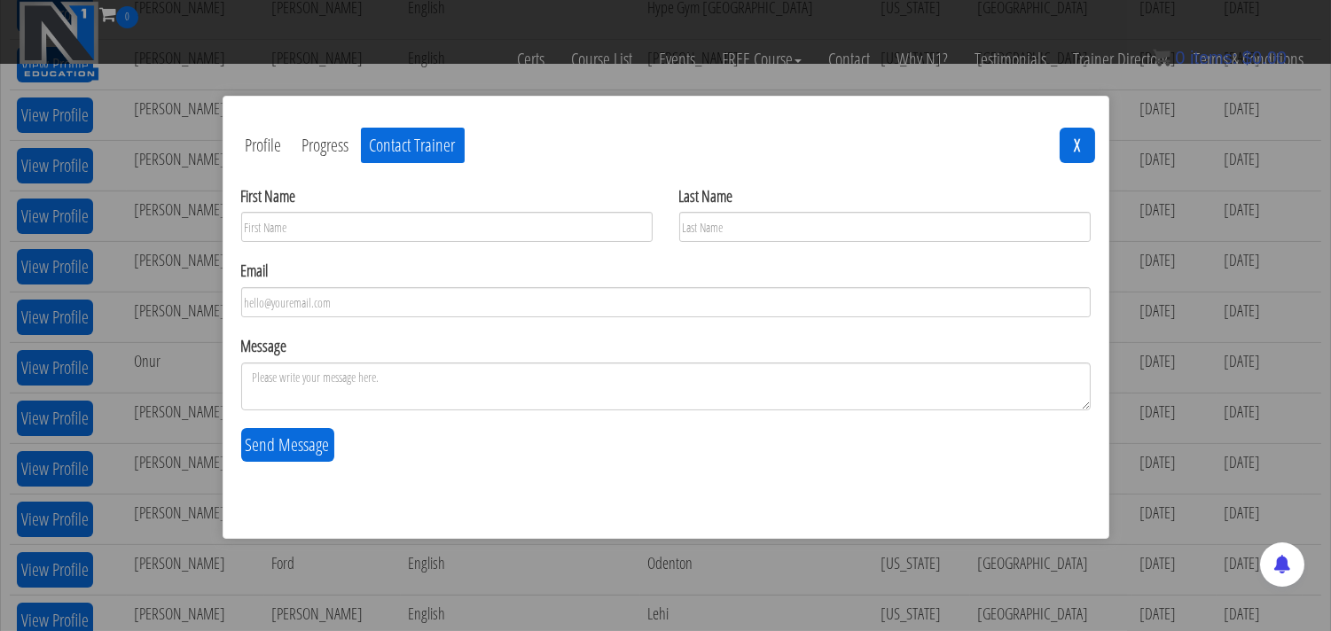
click at [261, 151] on button "Profile" at bounding box center [264, 145] width 54 height 35
